Goal: Information Seeking & Learning: Check status

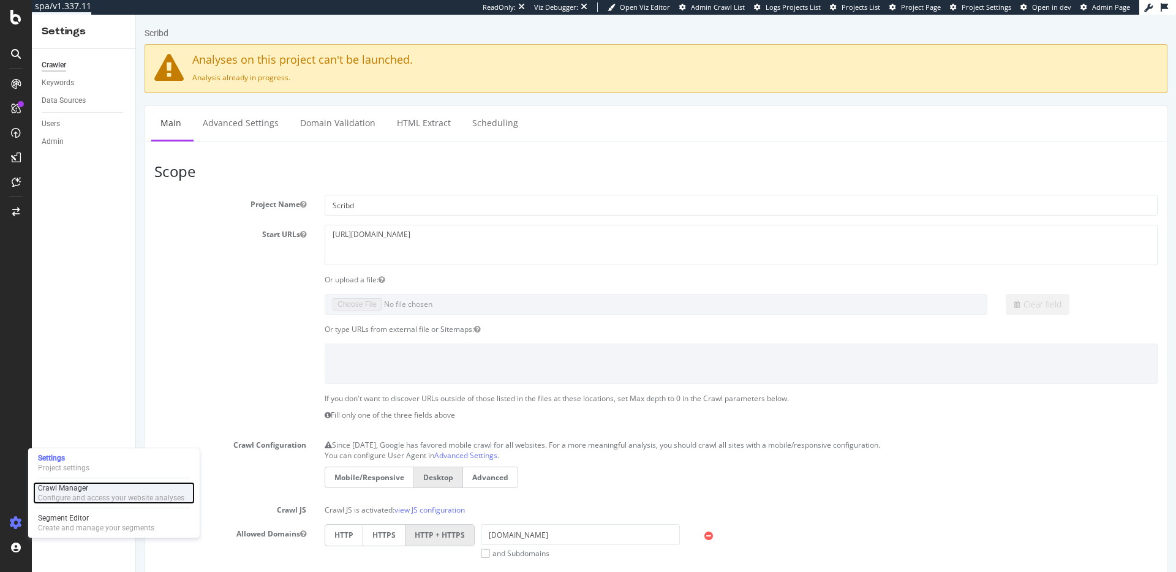
click at [63, 494] on div "Configure and access your website analyses" at bounding box center [111, 498] width 146 height 10
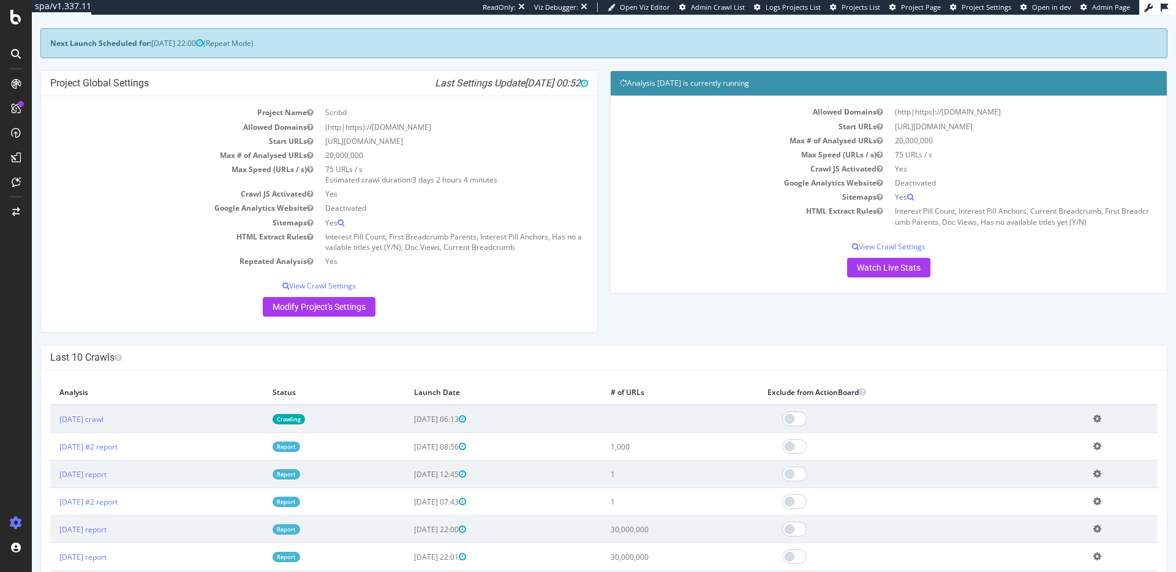
scroll to position [42, 0]
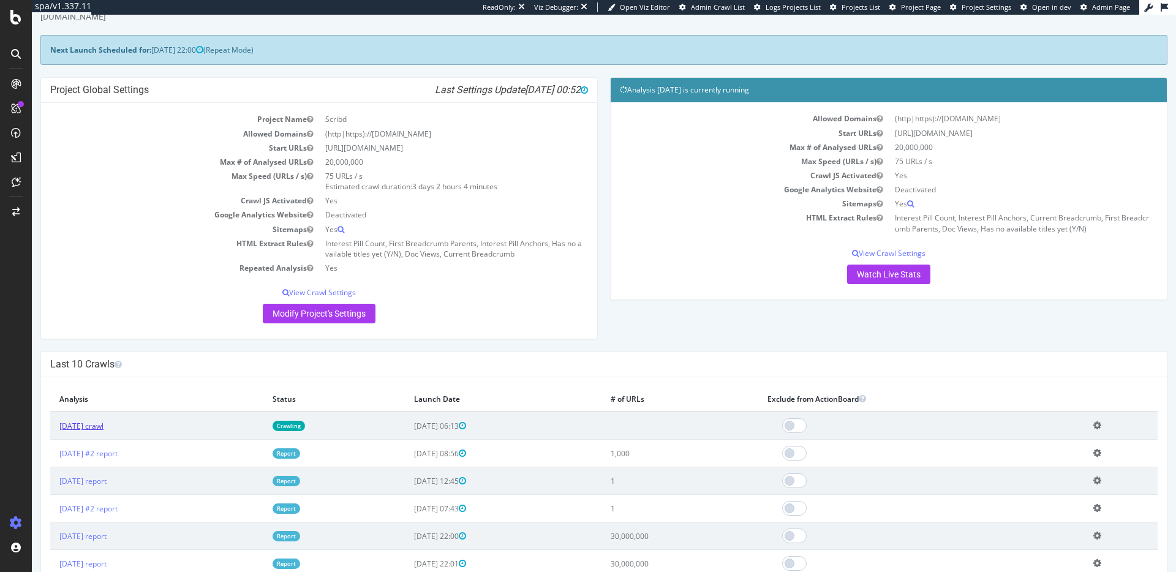
click at [103, 424] on link "[DATE] crawl" at bounding box center [81, 426] width 44 height 10
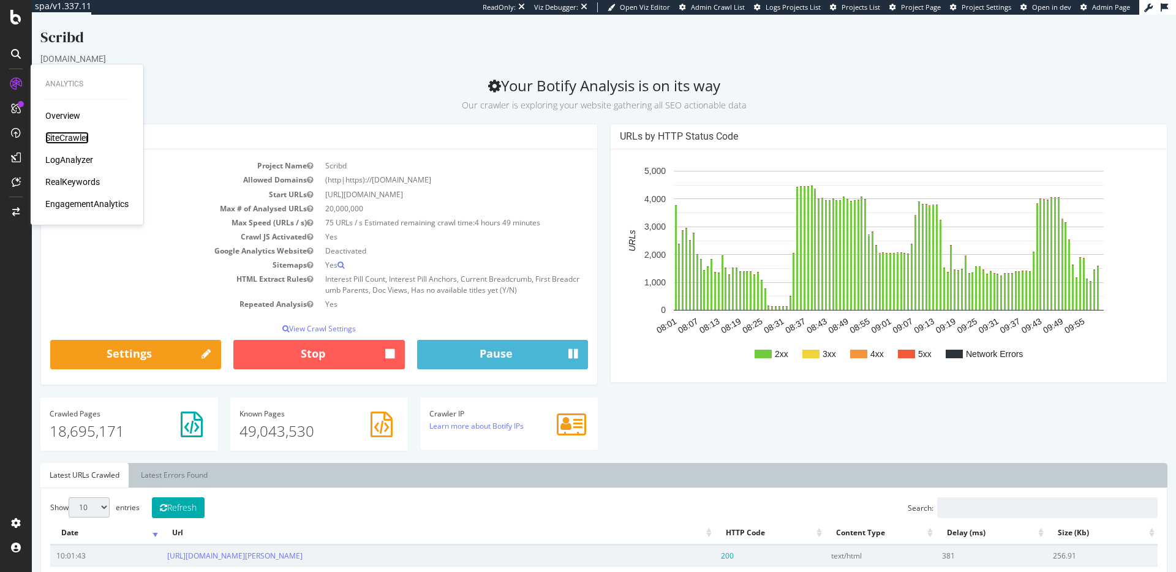
click at [72, 138] on div "SiteCrawler" at bounding box center [66, 138] width 43 height 12
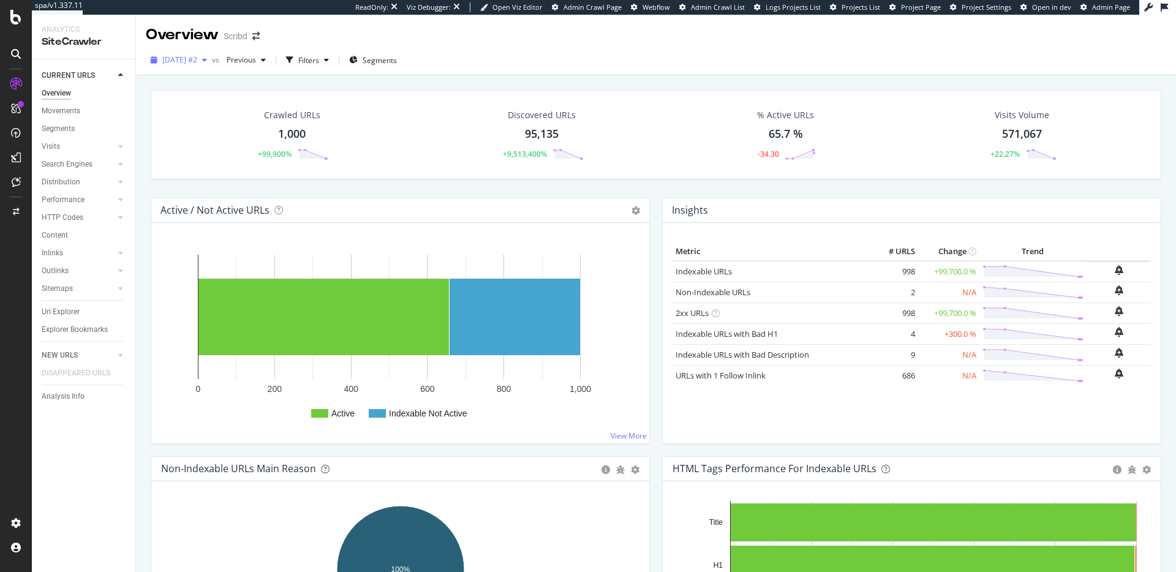
click at [190, 62] on span "[DATE] #2" at bounding box center [179, 59] width 35 height 10
click at [440, 28] on div "Overview Scribd" at bounding box center [656, 30] width 1040 height 31
click at [197, 64] on span "[DATE] #2" at bounding box center [179, 59] width 35 height 10
click at [497, 30] on div "Overview Scribd" at bounding box center [656, 30] width 1040 height 31
click at [16, 23] on icon at bounding box center [15, 17] width 11 height 15
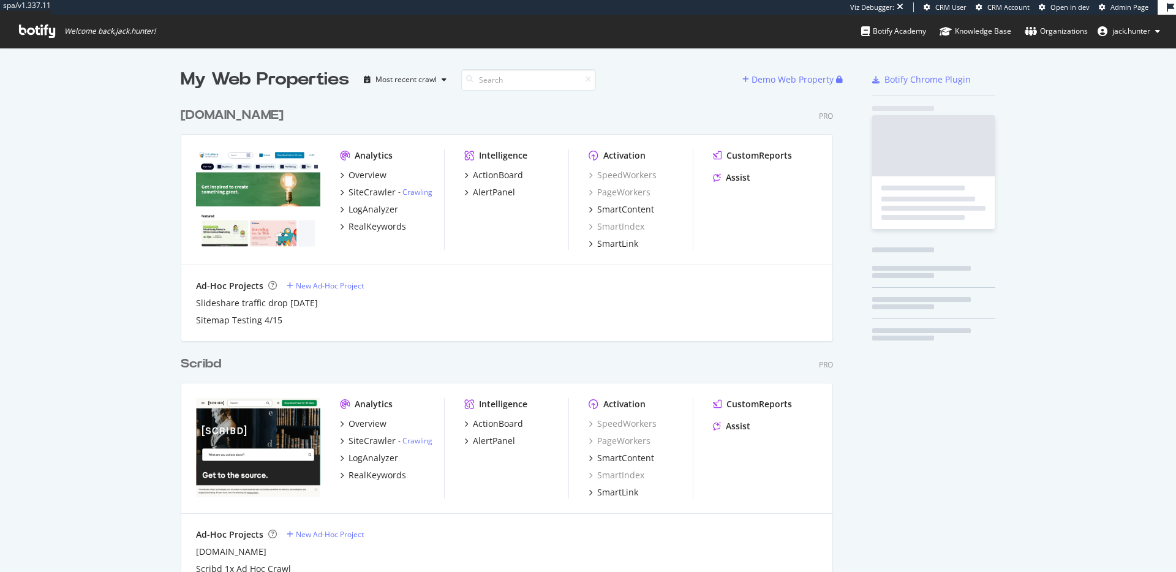
scroll to position [729, 662]
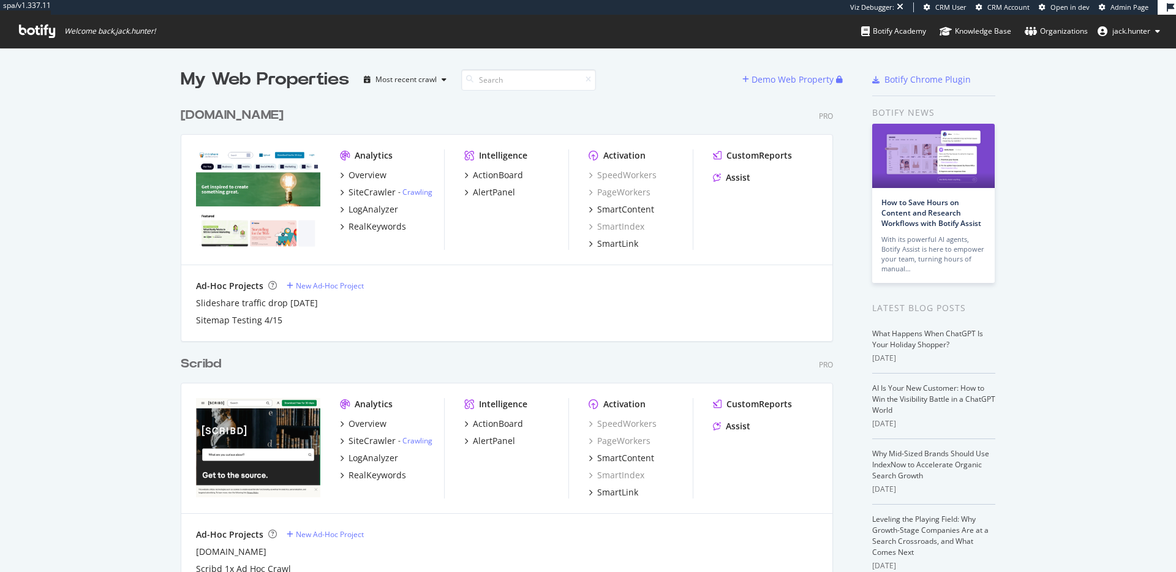
click at [256, 115] on div "[DOMAIN_NAME]" at bounding box center [232, 116] width 103 height 18
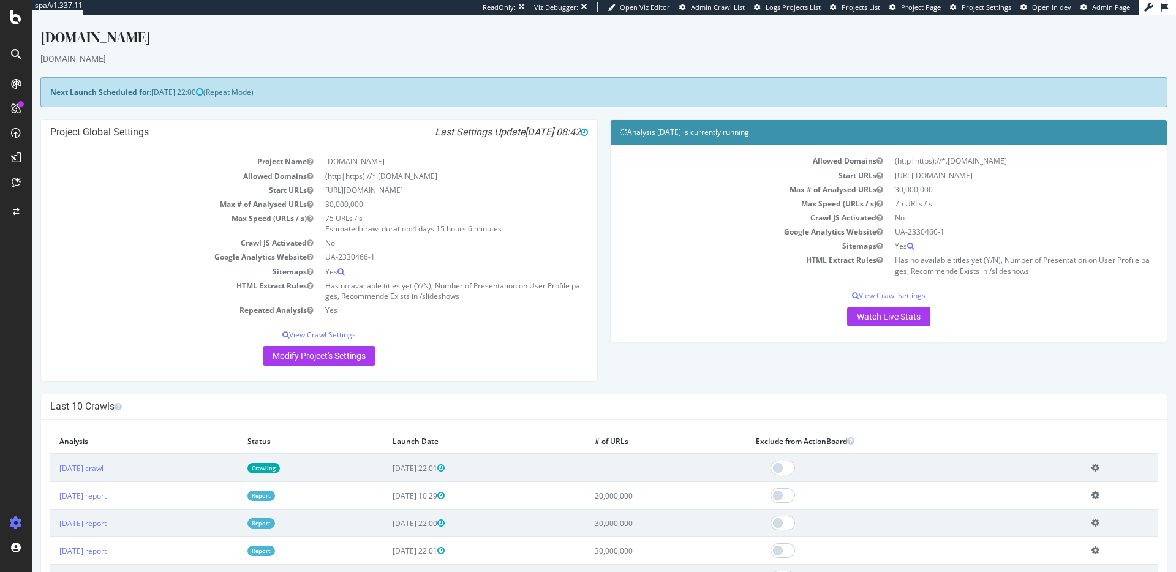
click at [16, 77] on div at bounding box center [16, 84] width 20 height 20
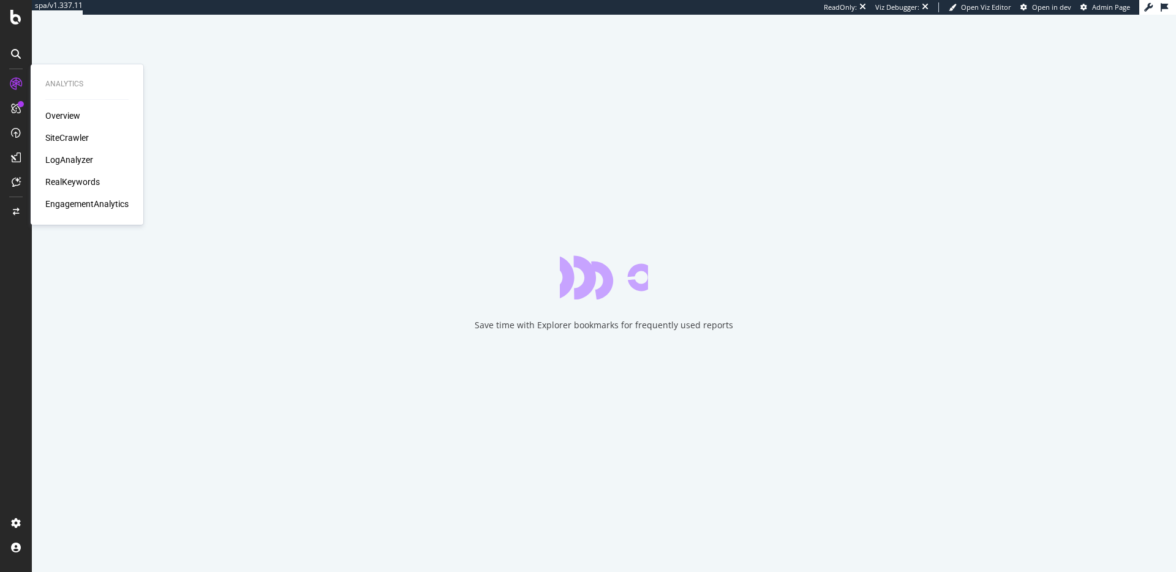
click at [57, 141] on div "SiteCrawler" at bounding box center [66, 138] width 43 height 12
click at [65, 180] on div "RealKeywords" at bounding box center [72, 182] width 54 height 12
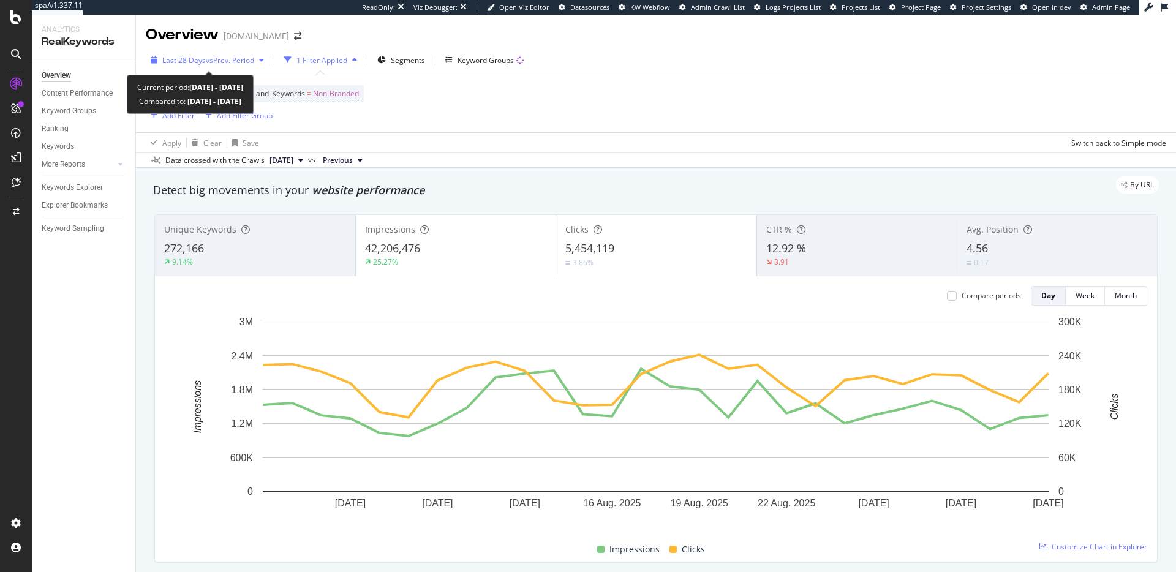
click at [237, 59] on span "vs Prev. Period" at bounding box center [230, 60] width 48 height 10
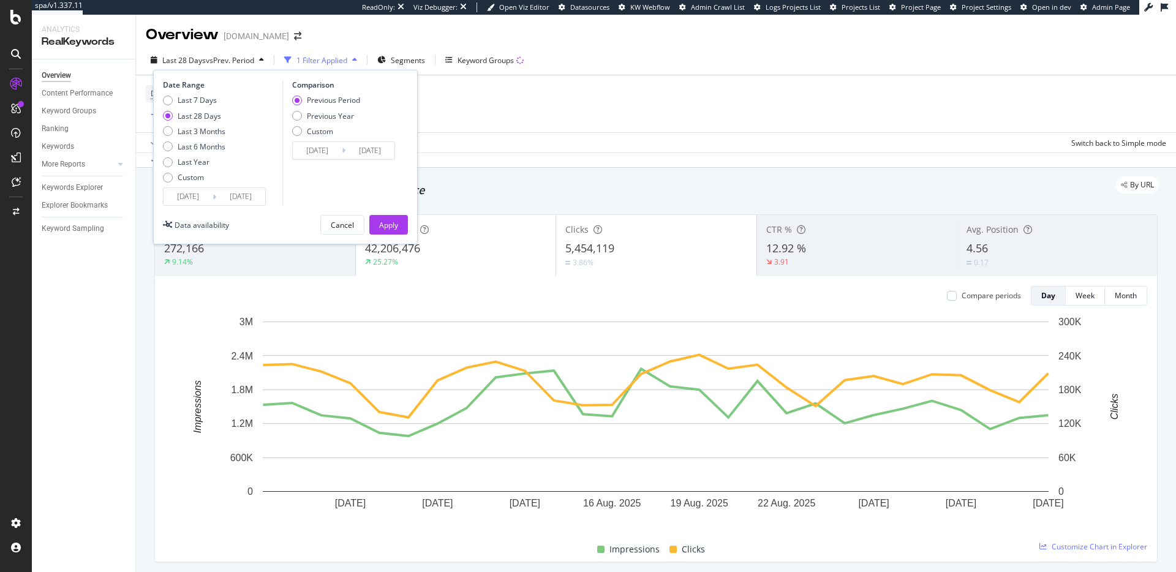
click at [226, 130] on div "Last 7 Days Last 28 Days Last 3 Months Last 6 Months Last Year Custom" at bounding box center [221, 141] width 116 height 92
click at [200, 136] on div "Last 7 Days Last 28 Days Last 3 Months Last 6 Months Last Year Custom" at bounding box center [194, 141] width 62 height 92
click at [200, 135] on div "Last 3 Months" at bounding box center [202, 131] width 48 height 10
type input "[DATE]"
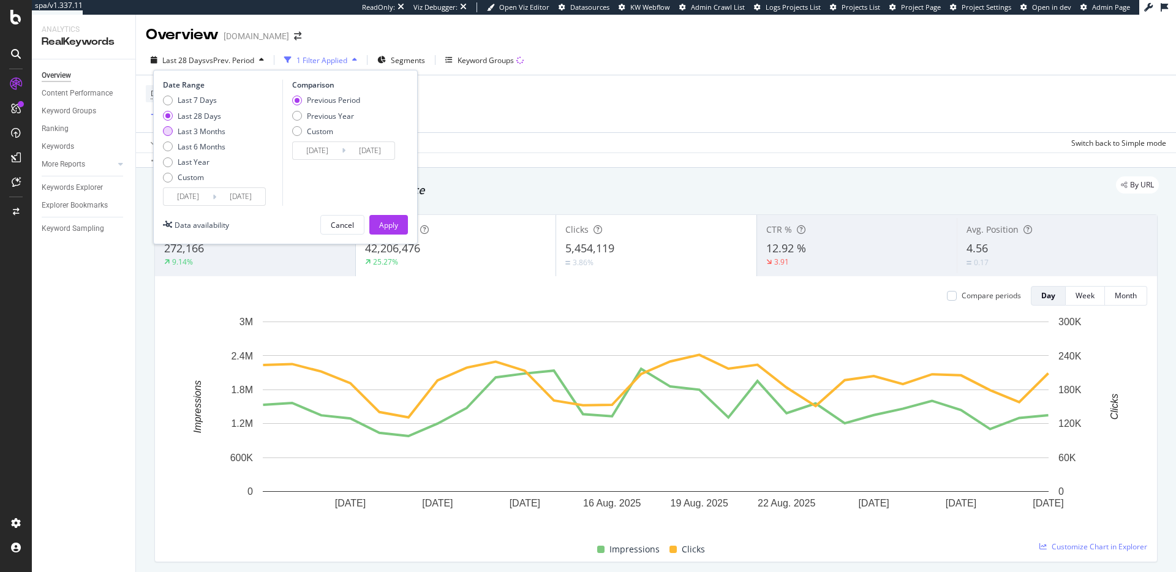
type input "[DATE]"
drag, startPoint x: 381, startPoint y: 220, endPoint x: 422, endPoint y: 183, distance: 54.6
click at [381, 220] on div "Apply" at bounding box center [388, 225] width 19 height 10
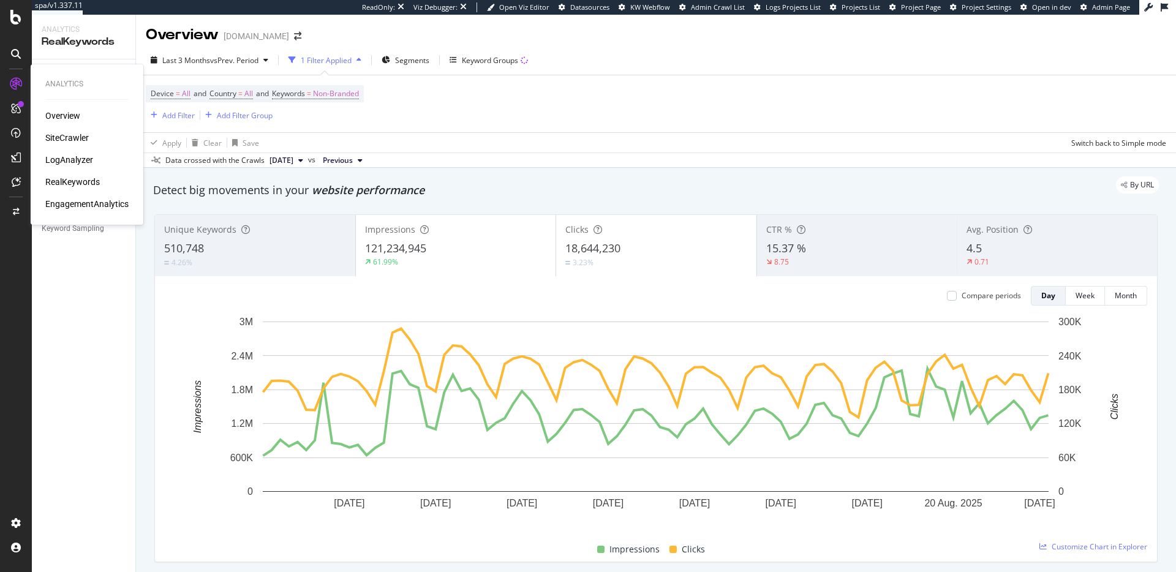
click at [74, 160] on div "LogAnalyzer" at bounding box center [69, 160] width 48 height 12
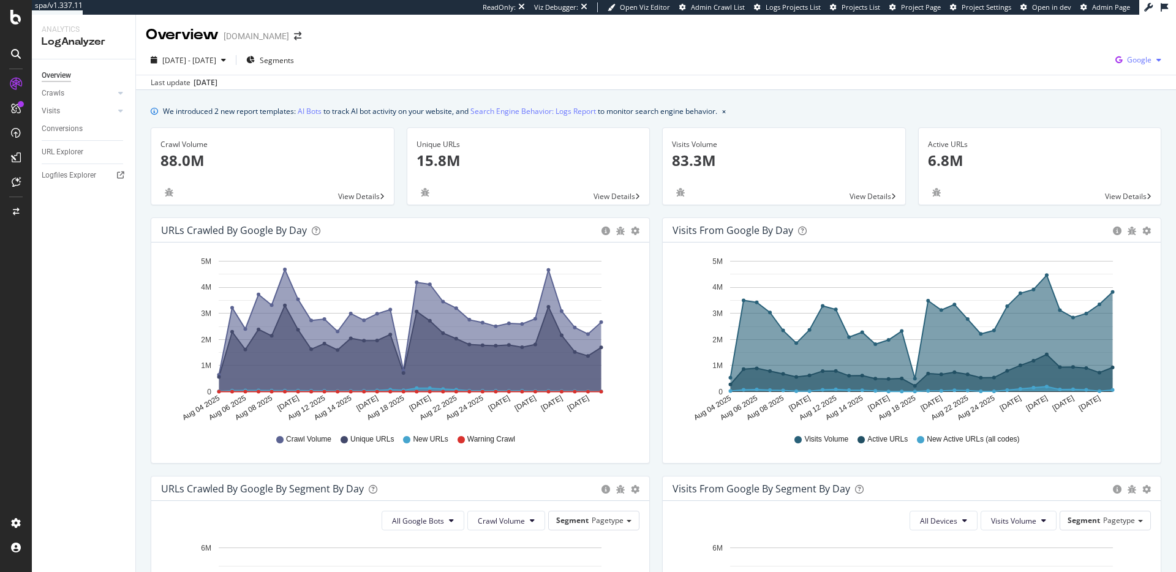
click at [1135, 66] on div "Google" at bounding box center [1138, 60] width 56 height 18
click at [1071, 71] on span "OpenAI" at bounding box center [1077, 71] width 45 height 11
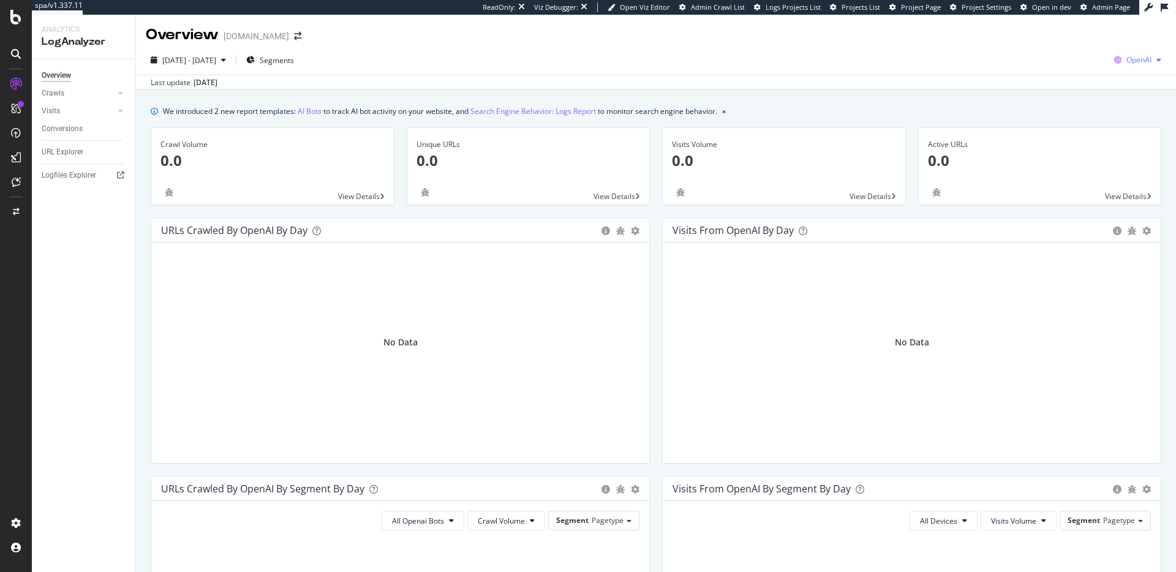
click at [1143, 62] on span "OpenAI" at bounding box center [1138, 59] width 25 height 10
click at [1073, 48] on span "Bing" at bounding box center [1075, 48] width 45 height 11
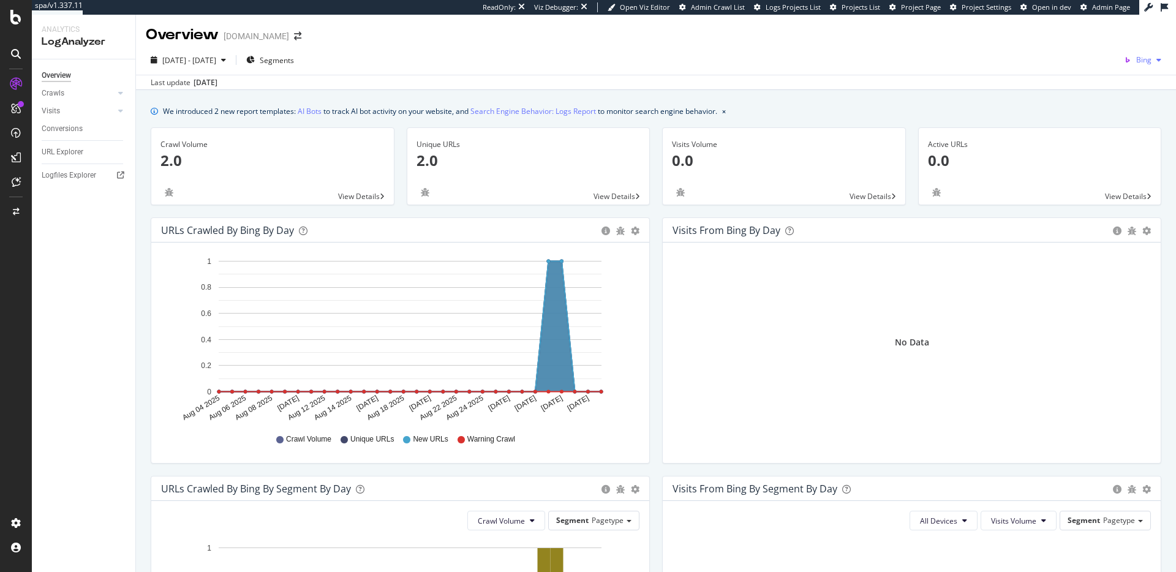
click at [1148, 62] on span "Bing" at bounding box center [1143, 59] width 15 height 10
click at [1016, 47] on div "[DATE] - [DATE] Segments Bing Last update [DATE]" at bounding box center [656, 67] width 1040 height 45
click at [49, 502] on div "Configure and access your website analyses" at bounding box center [111, 498] width 146 height 10
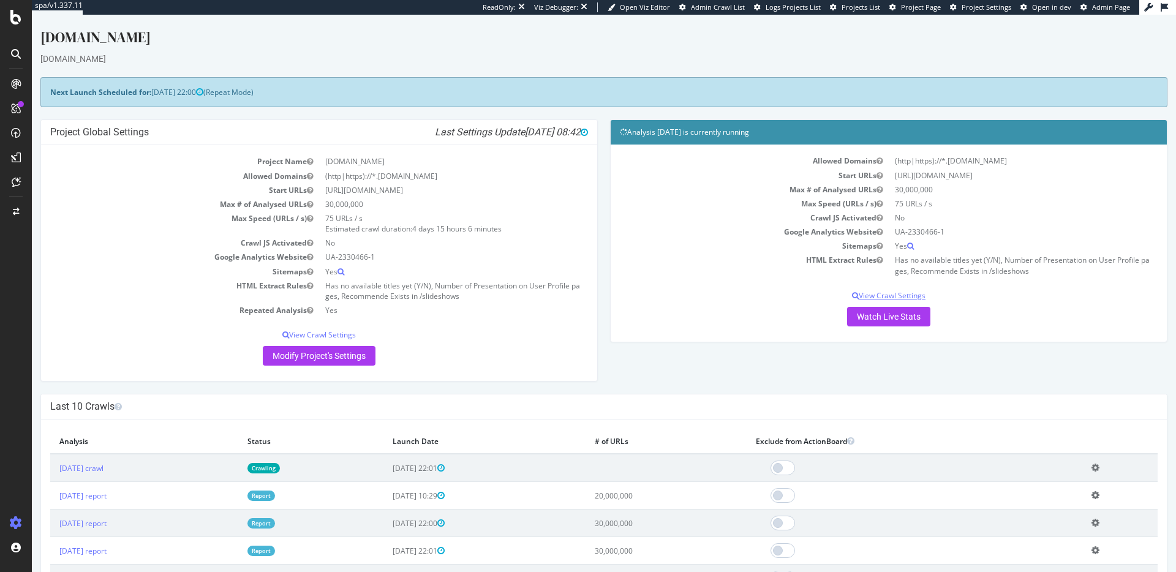
click at [877, 295] on p "View Crawl Settings" at bounding box center [889, 295] width 538 height 10
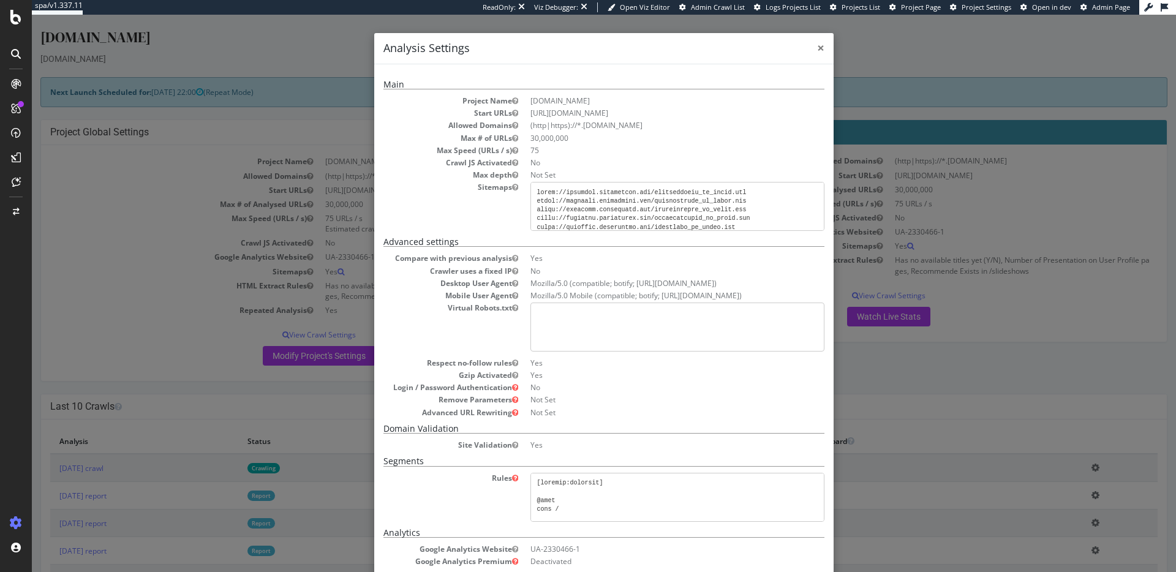
drag, startPoint x: 821, startPoint y: 46, endPoint x: 681, endPoint y: 159, distance: 180.3
click at [821, 46] on span "×" at bounding box center [820, 47] width 7 height 17
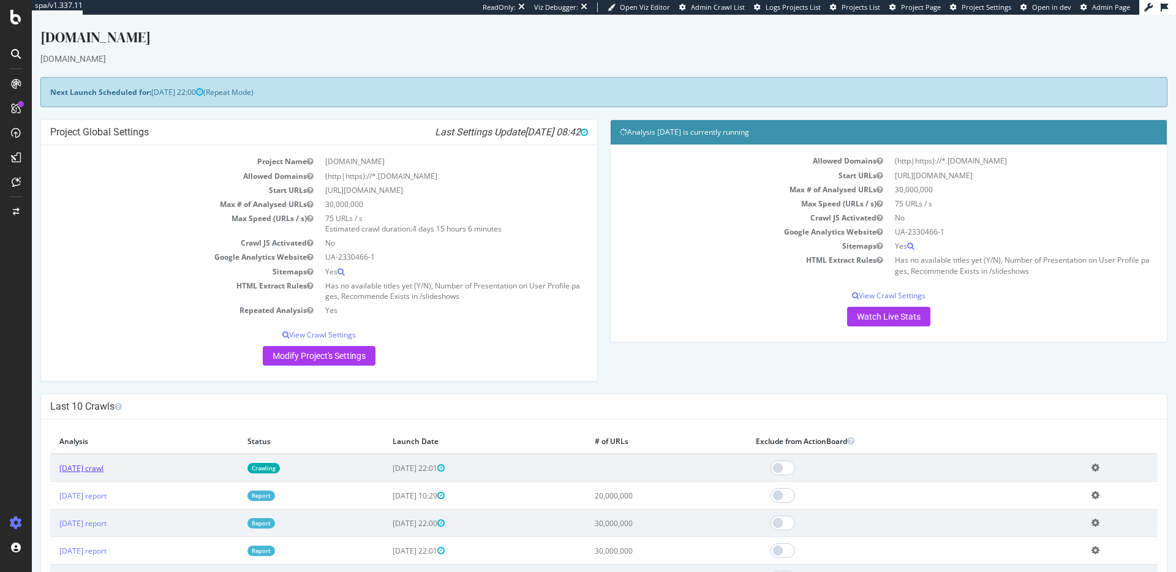
click at [103, 468] on link "[DATE] crawl" at bounding box center [81, 468] width 44 height 10
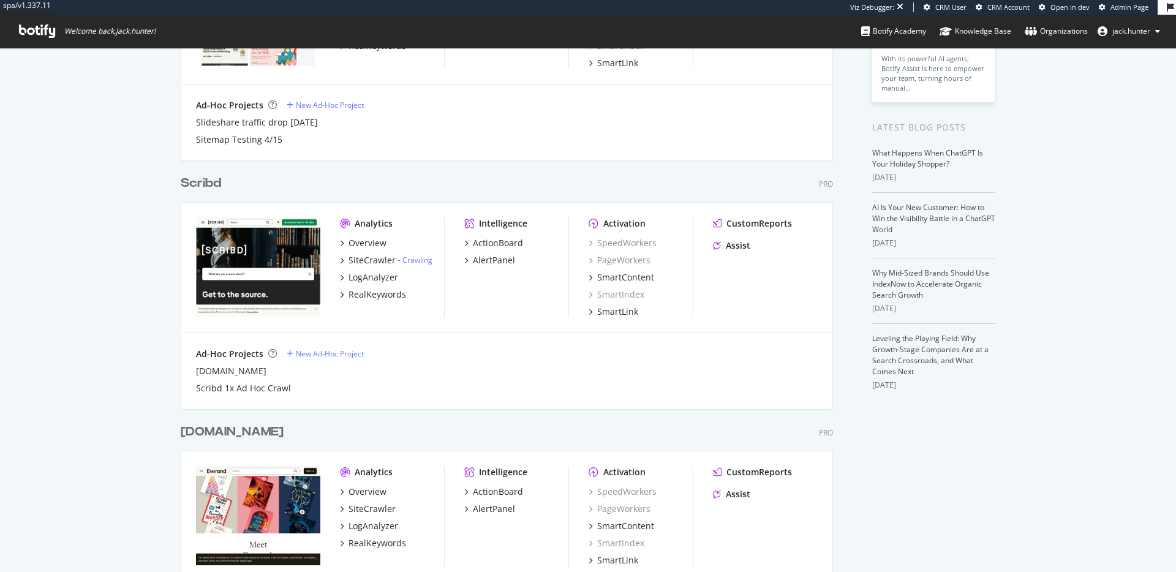
scroll to position [268, 0]
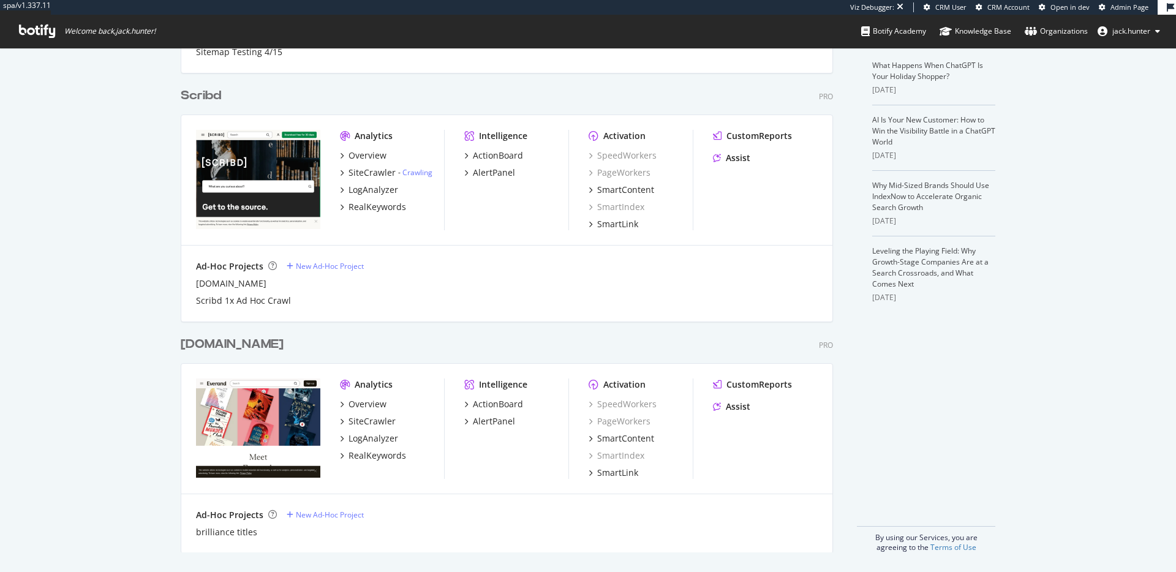
click at [232, 339] on div "[DOMAIN_NAME]" at bounding box center [232, 345] width 103 height 18
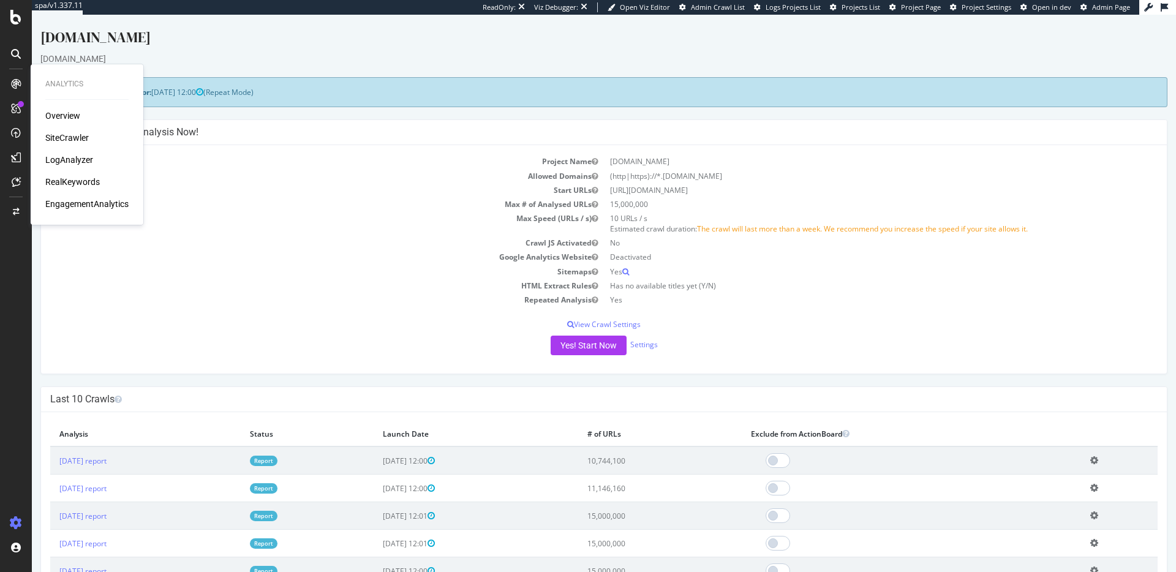
click at [52, 115] on div "Overview" at bounding box center [62, 116] width 35 height 12
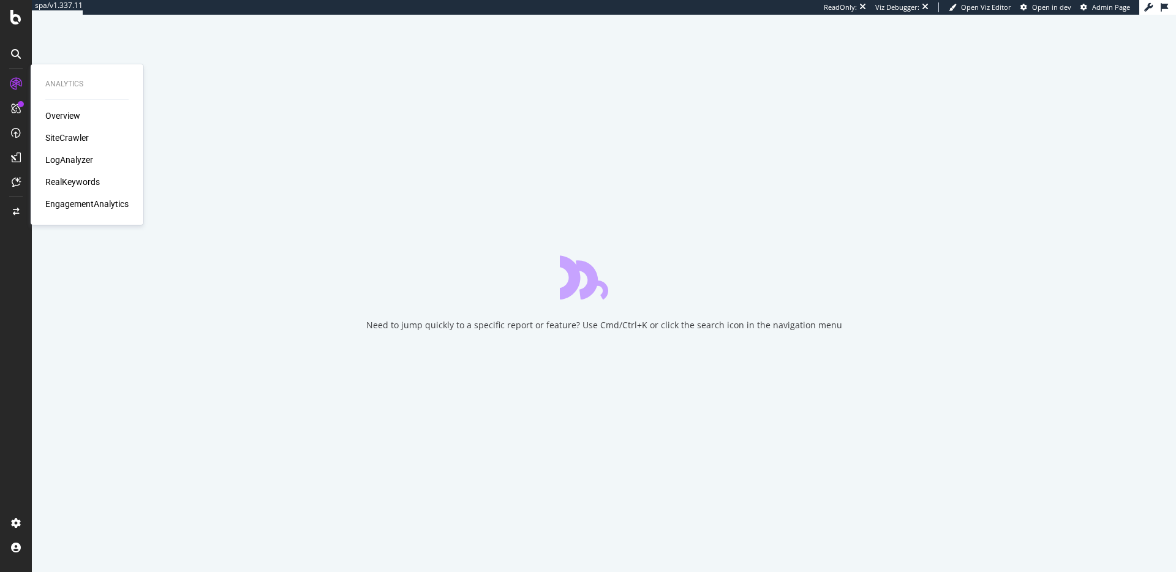
click at [56, 139] on div "SiteCrawler" at bounding box center [66, 138] width 43 height 12
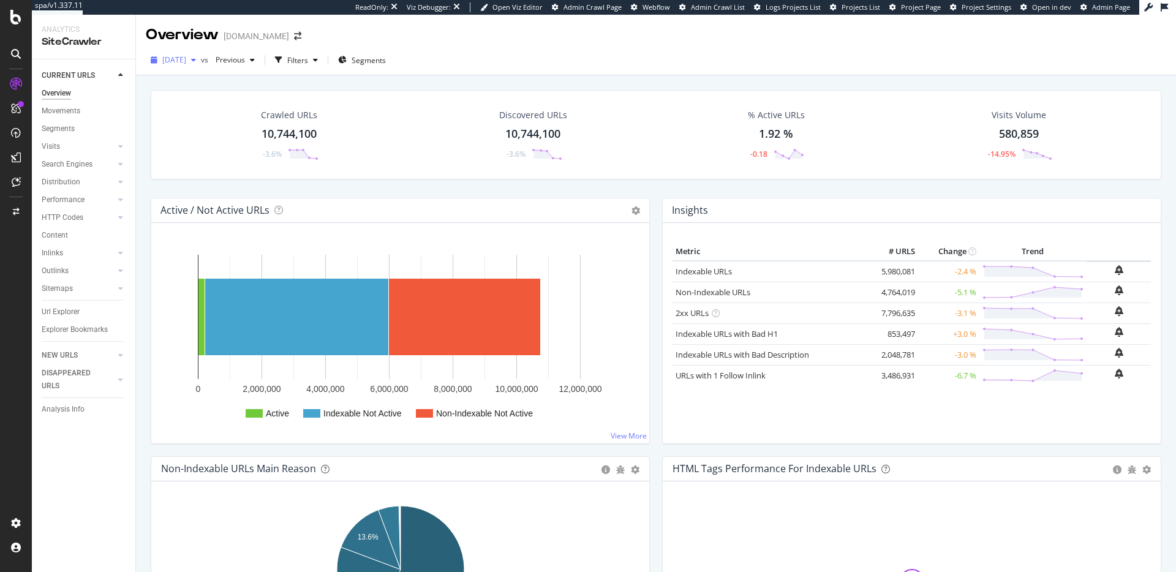
click at [186, 58] on span "2025 Aug. 6th" at bounding box center [174, 59] width 24 height 10
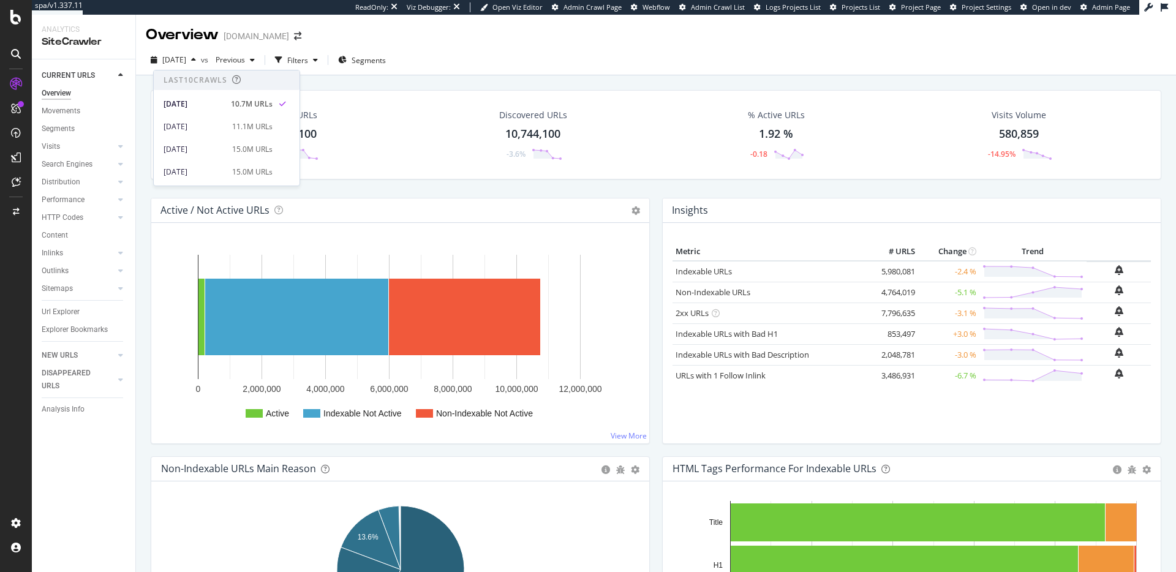
click at [490, 44] on div "Overview everand.com" at bounding box center [656, 30] width 1040 height 31
